Goal: Task Accomplishment & Management: Use online tool/utility

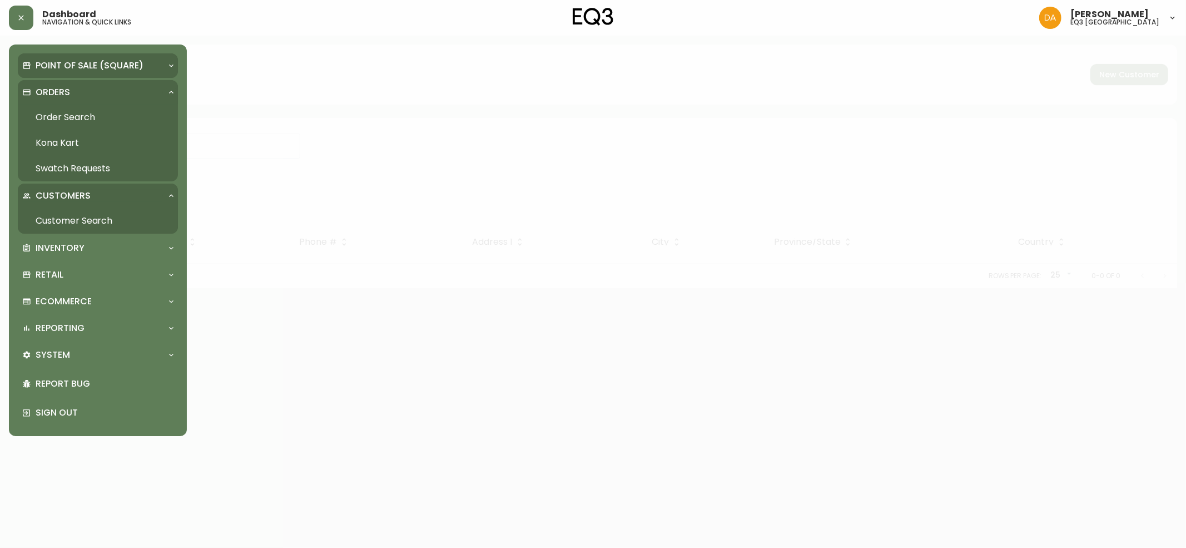
click at [72, 67] on p "Point of Sale (Square)" at bounding box center [90, 65] width 108 height 12
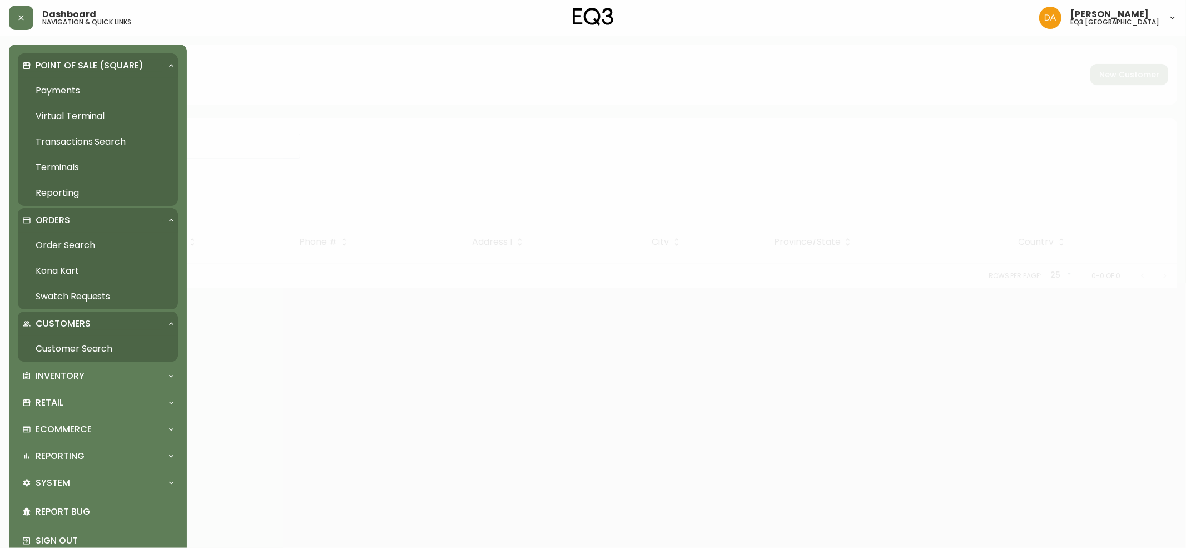
click at [72, 67] on p "Point of Sale (Square)" at bounding box center [90, 65] width 108 height 12
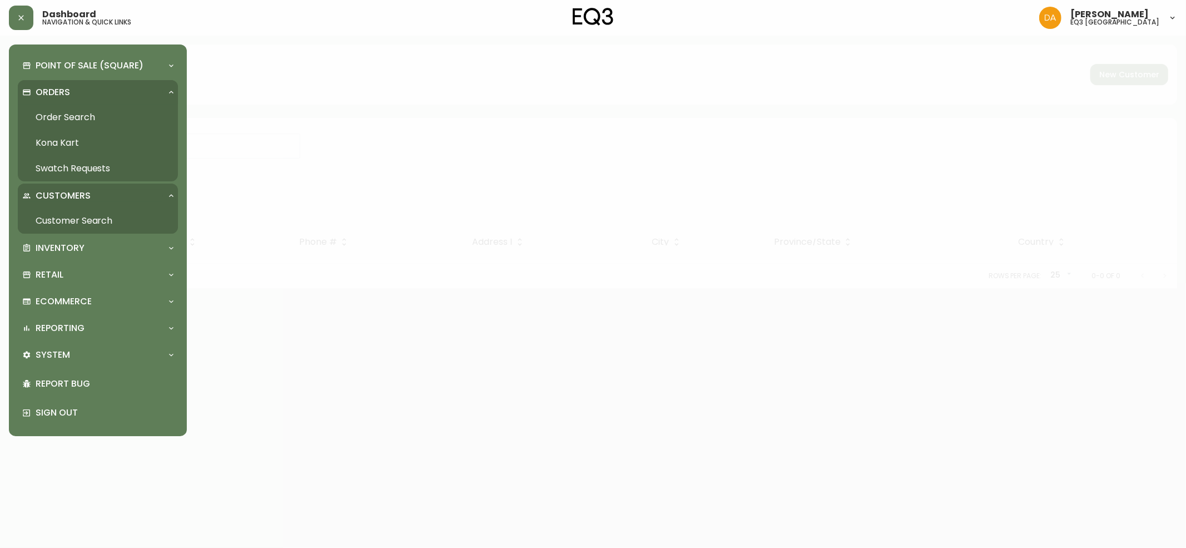
click at [81, 93] on div "Orders" at bounding box center [92, 92] width 140 height 12
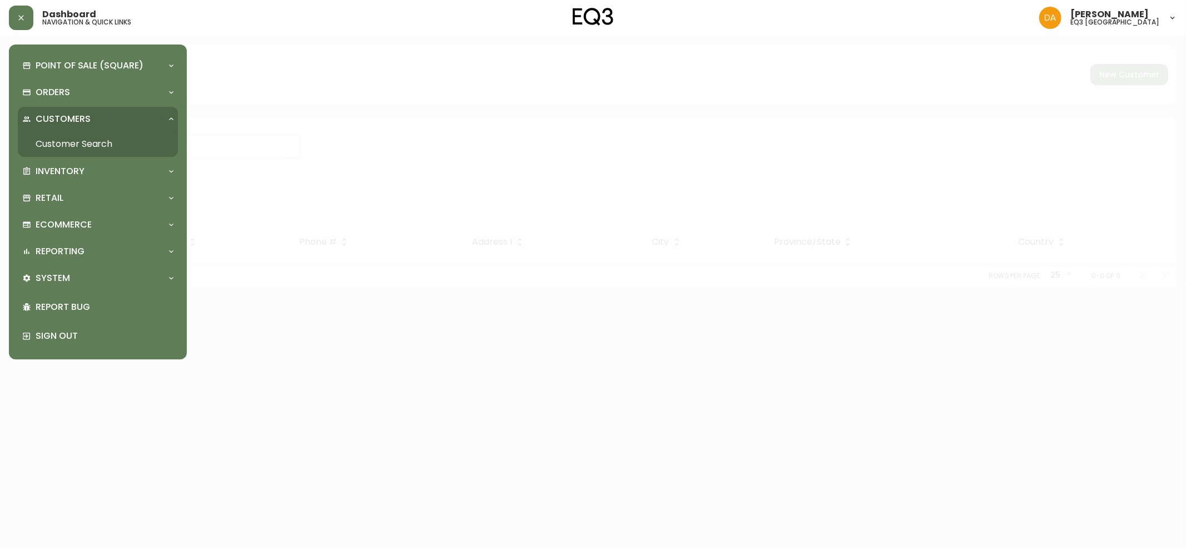
click at [83, 123] on p "Customers" at bounding box center [63, 119] width 55 height 12
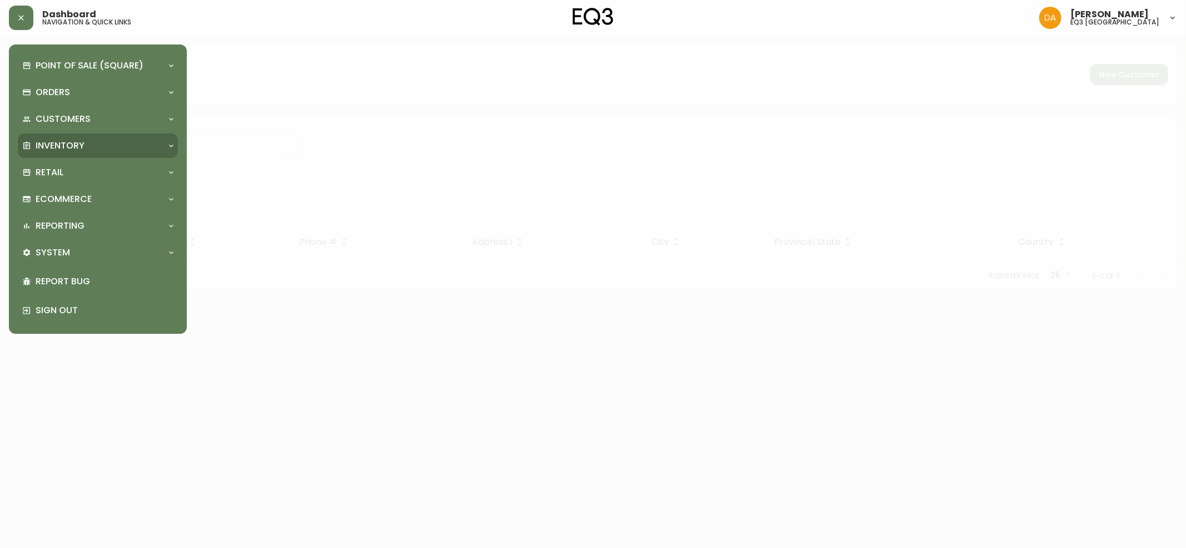
click at [78, 142] on p "Inventory" at bounding box center [60, 146] width 49 height 12
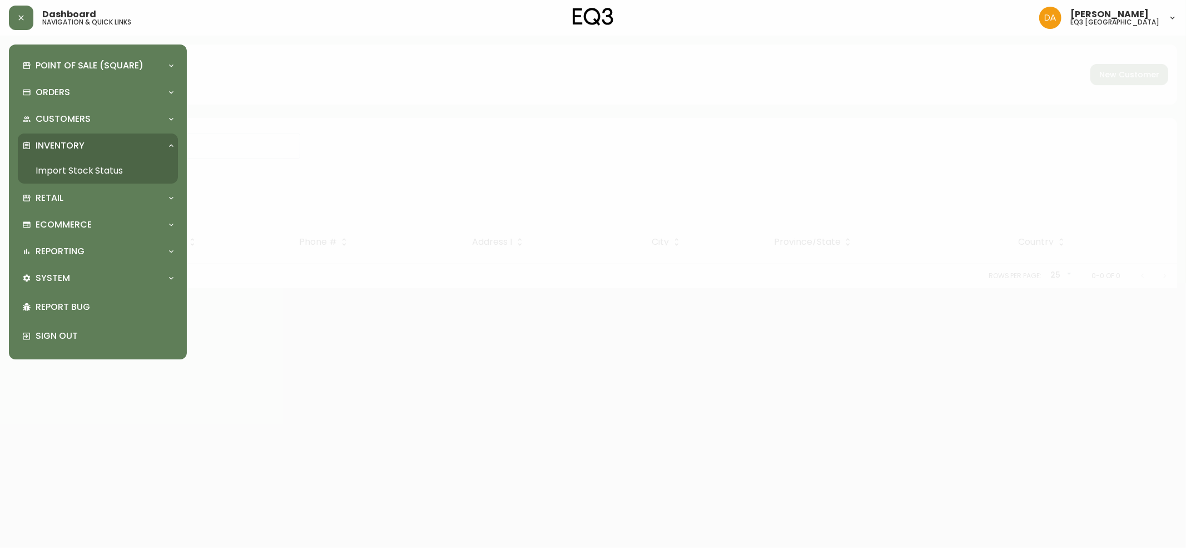
click at [74, 169] on link "Import Stock Status" at bounding box center [98, 171] width 160 height 26
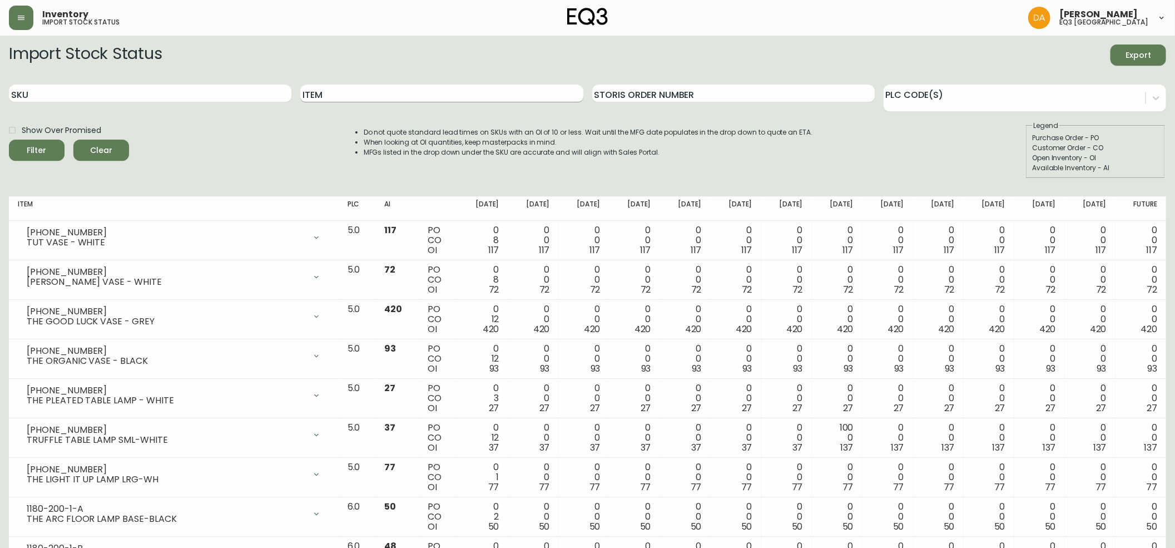
click at [350, 94] on input "Item" at bounding box center [441, 94] width 282 height 18
type input "stem"
click at [47, 152] on span "Filter" at bounding box center [37, 150] width 38 height 14
